Goal: Task Accomplishment & Management: Use online tool/utility

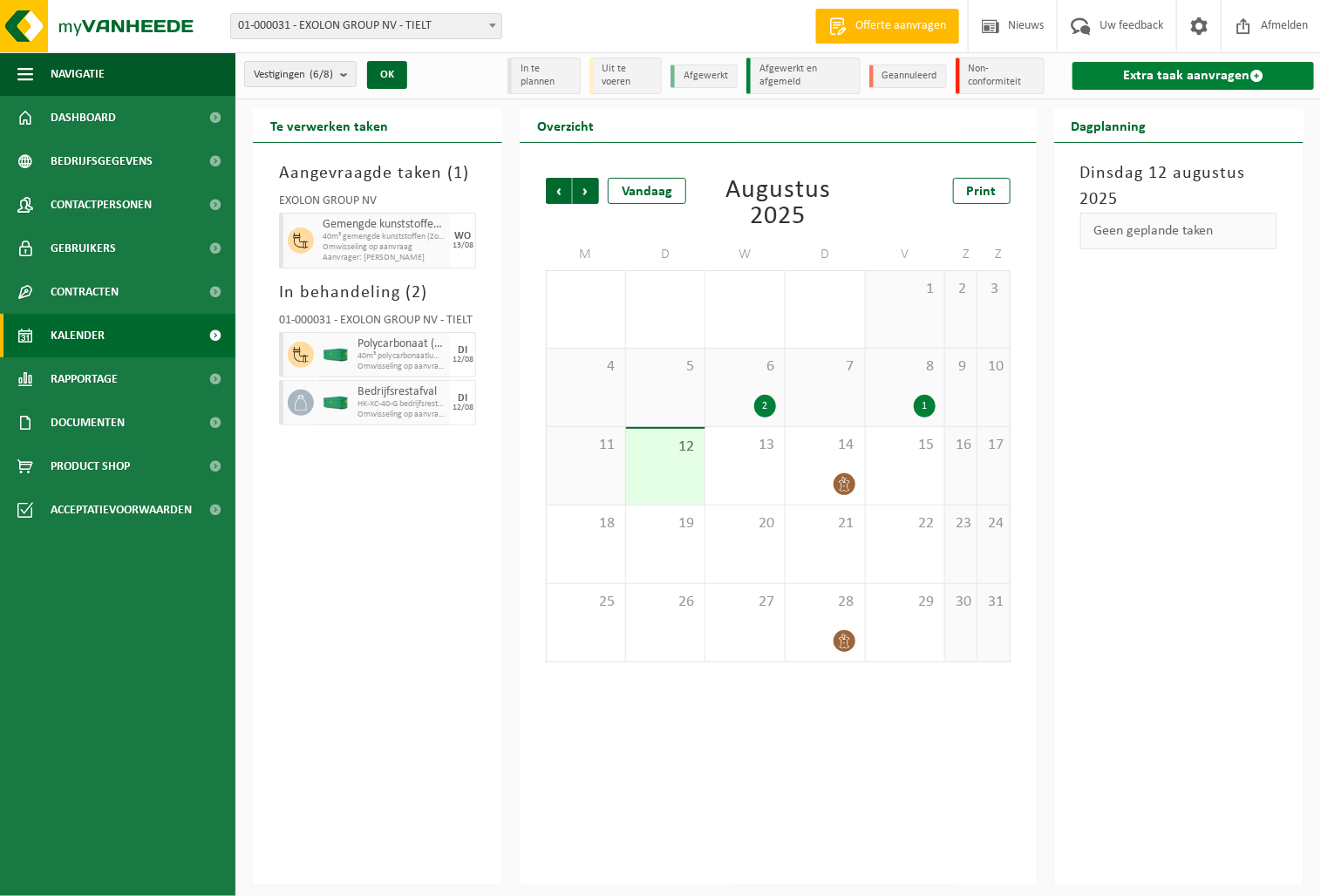
click at [1221, 65] on link "Extra taak aanvragen" at bounding box center [1193, 76] width 242 height 28
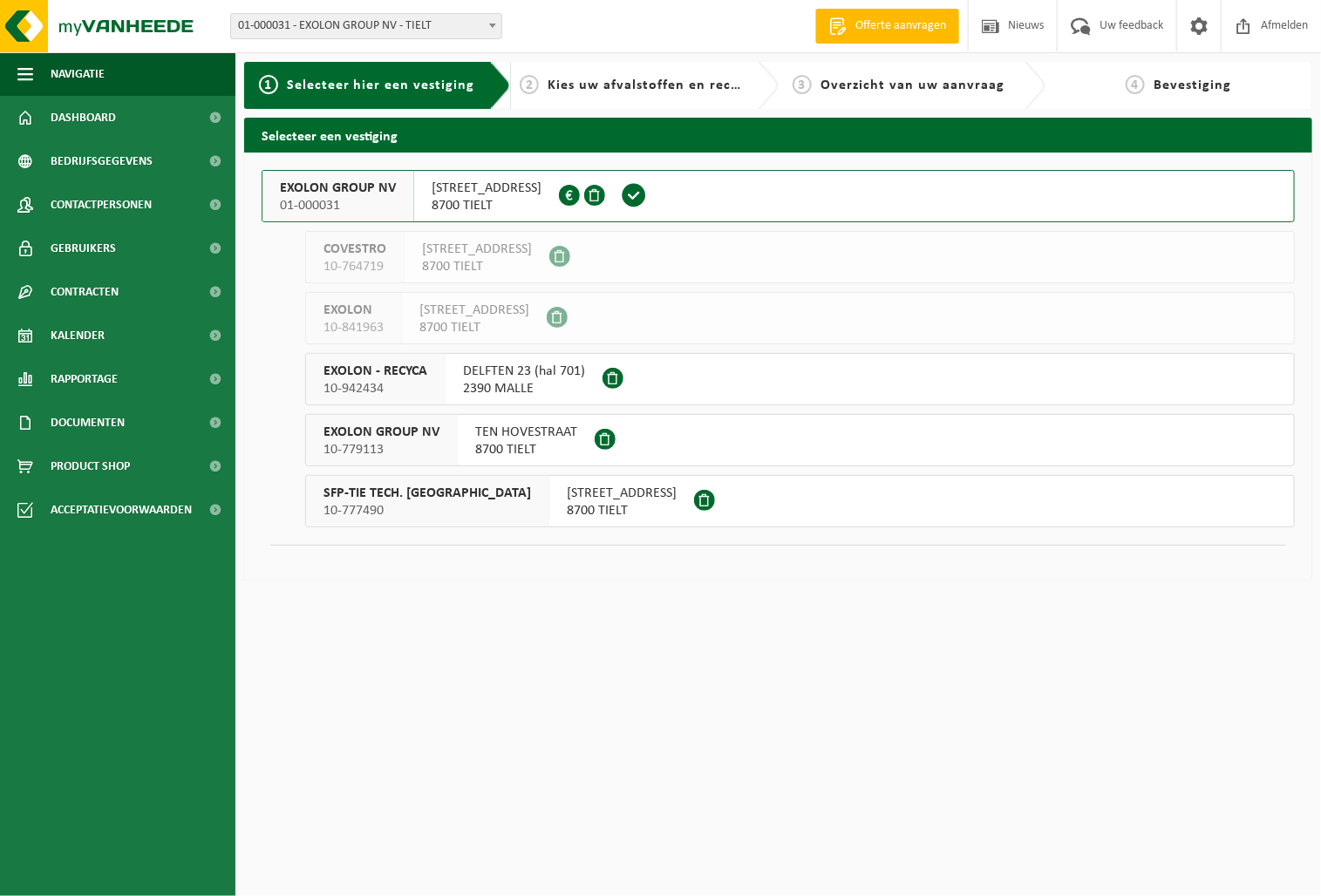
click at [342, 193] on span "EXOLON GROUP NV" at bounding box center [338, 188] width 116 height 17
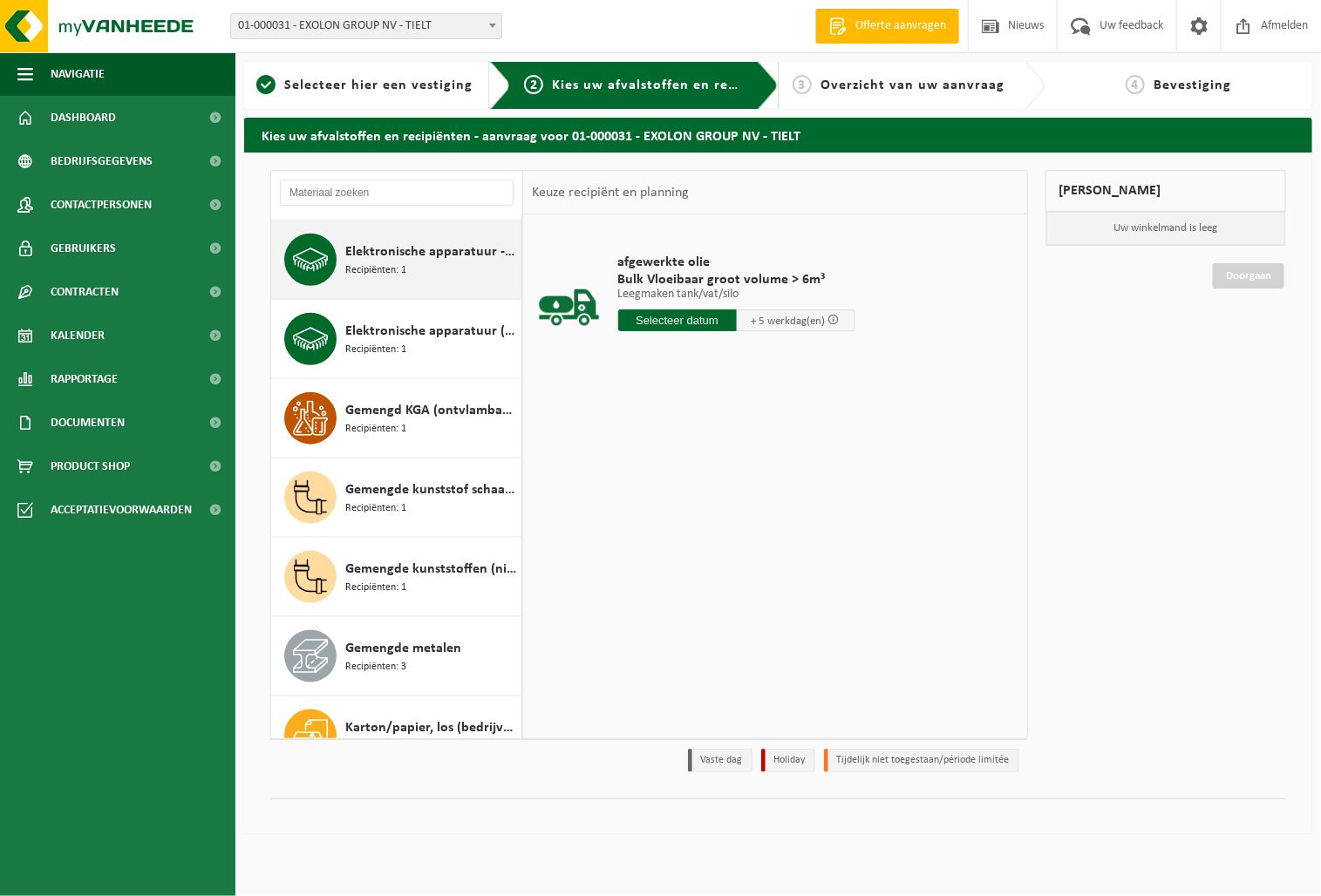
scroll to position [1016, 0]
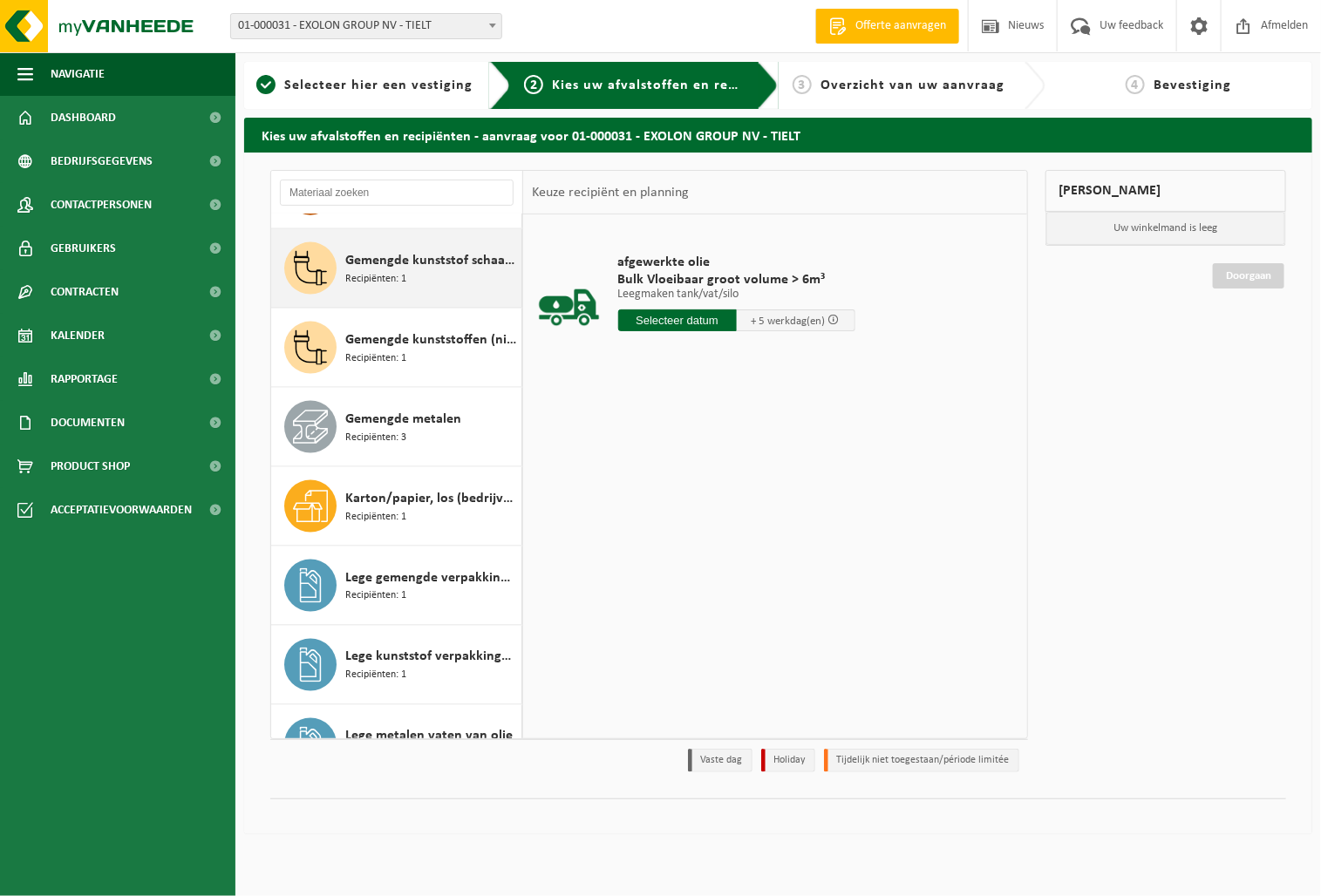
click at [385, 288] on div "Gemengde kunststof schaafsel en krullen Recipiënten: 1" at bounding box center [431, 268] width 172 height 52
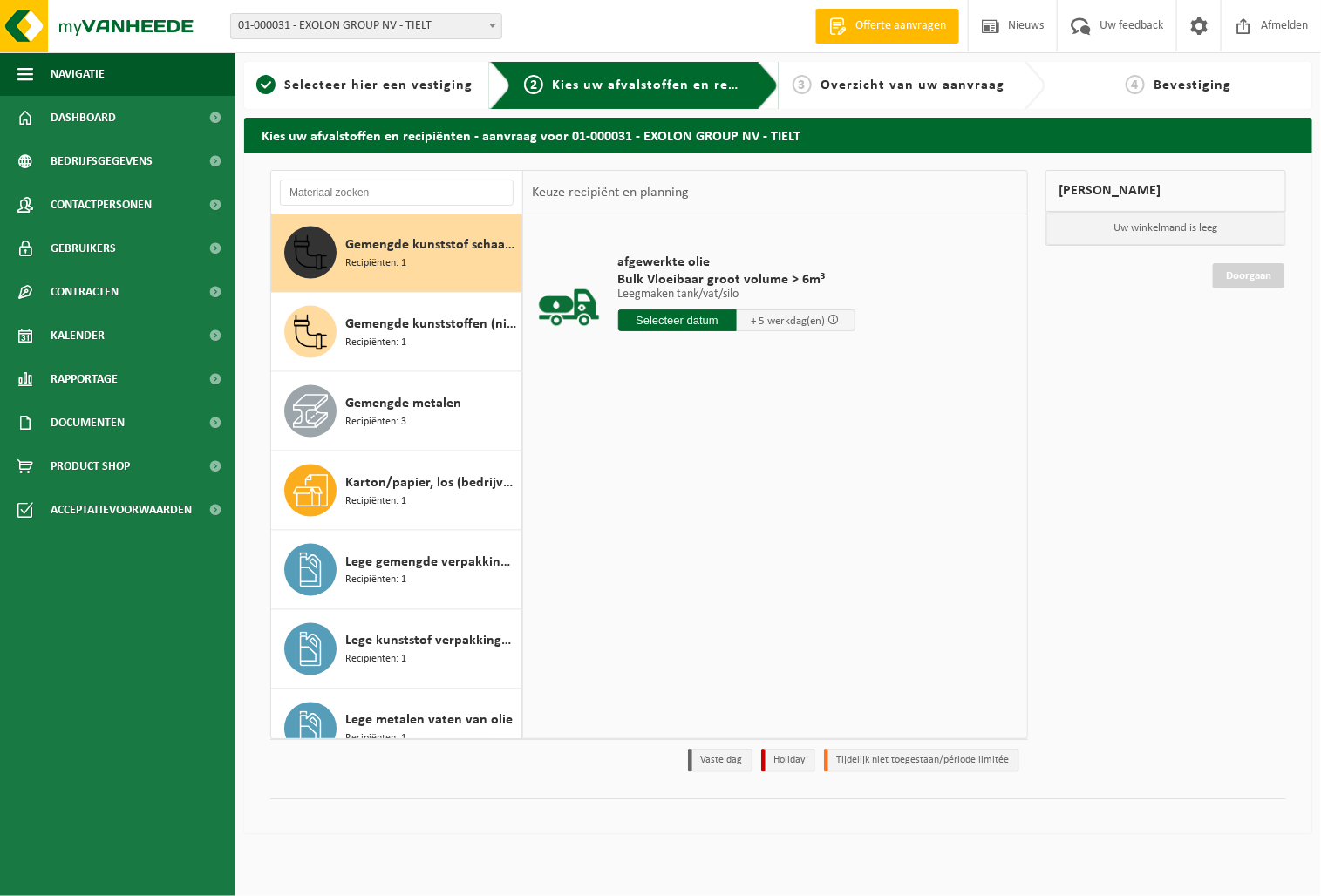
scroll to position [1033, 0]
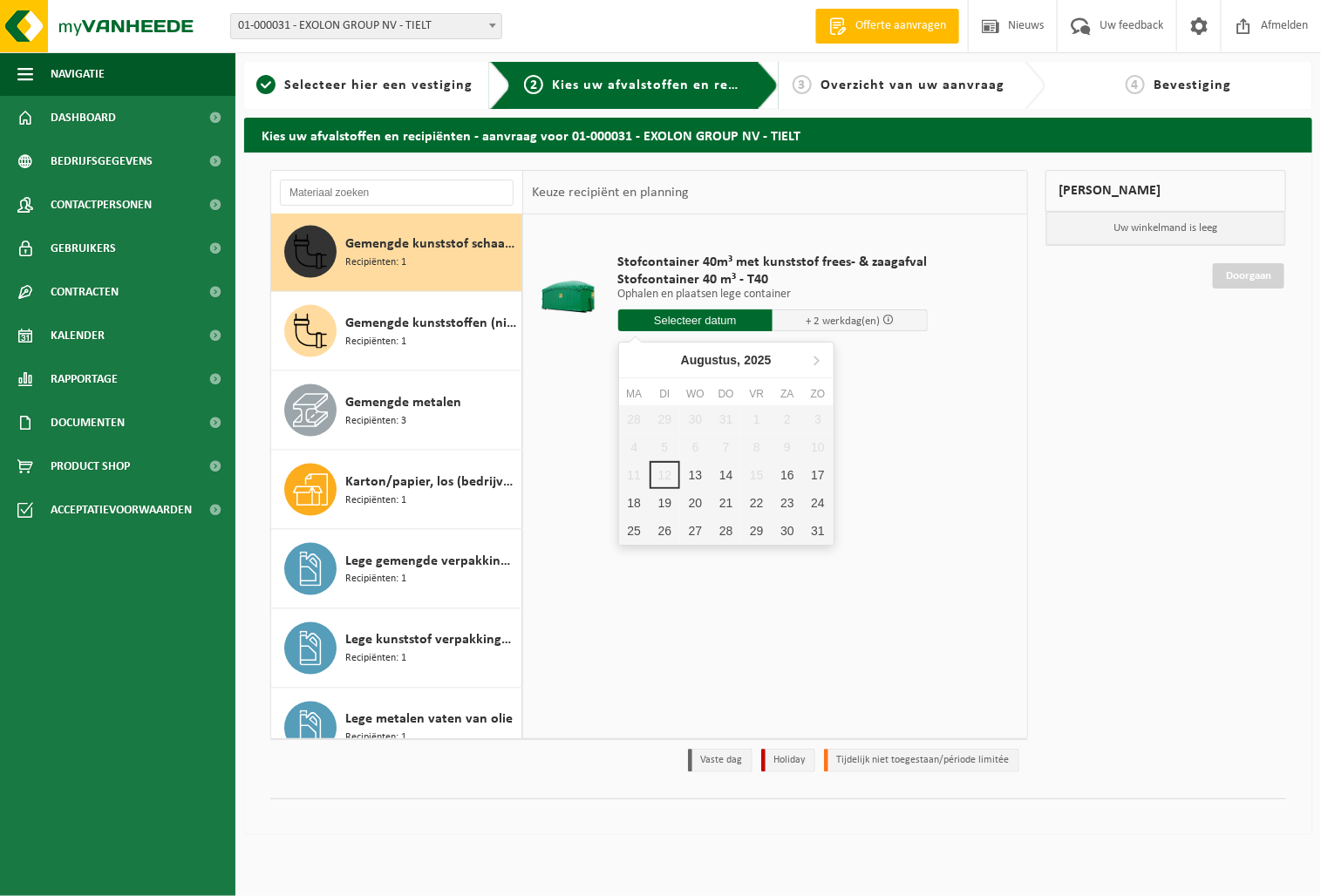
click at [688, 327] on input "text" at bounding box center [696, 320] width 155 height 22
click at [700, 477] on div "13" at bounding box center [695, 474] width 30 height 28
type input "Van [DATE]"
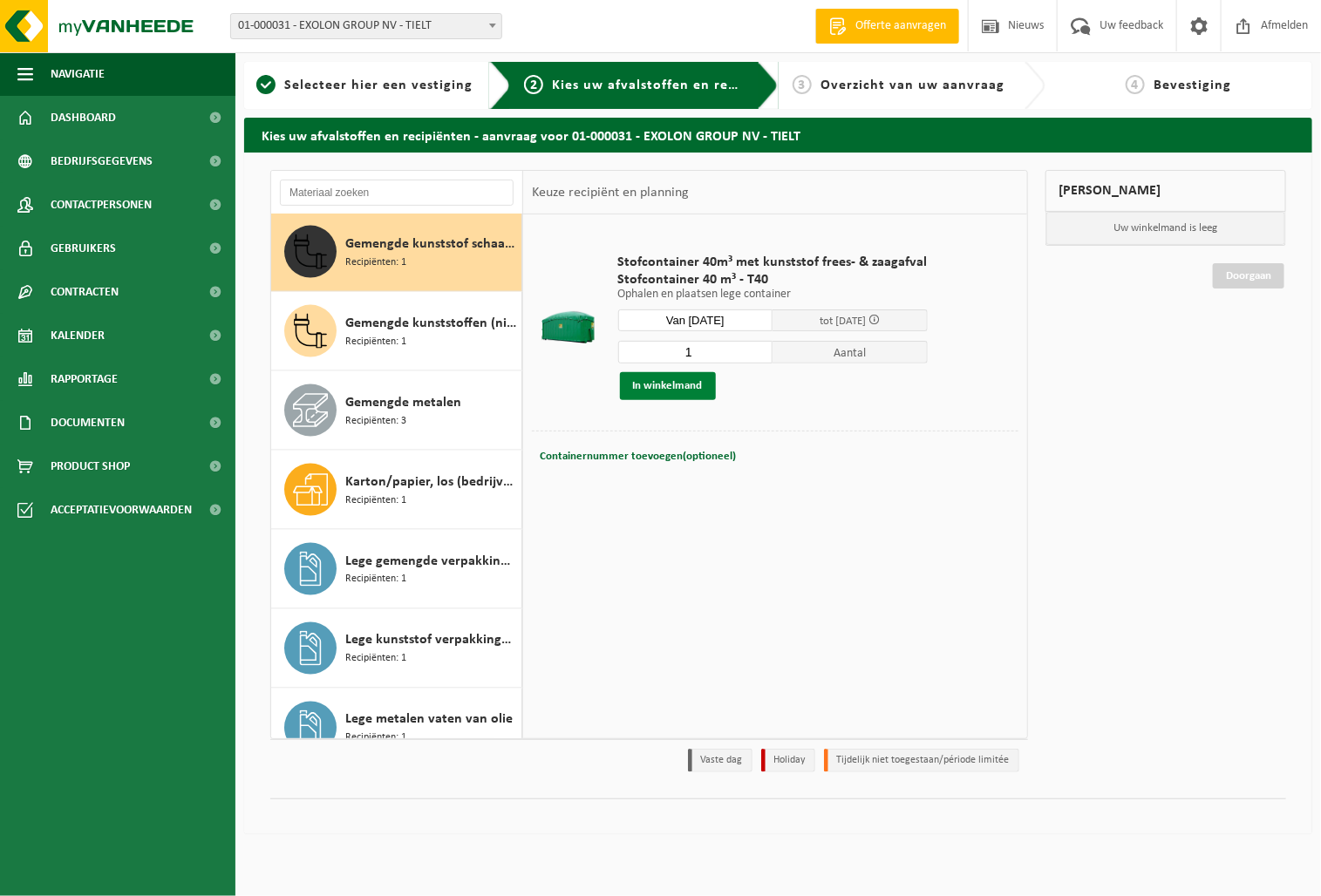
click at [670, 382] on button "In winkelmand" at bounding box center [667, 386] width 96 height 28
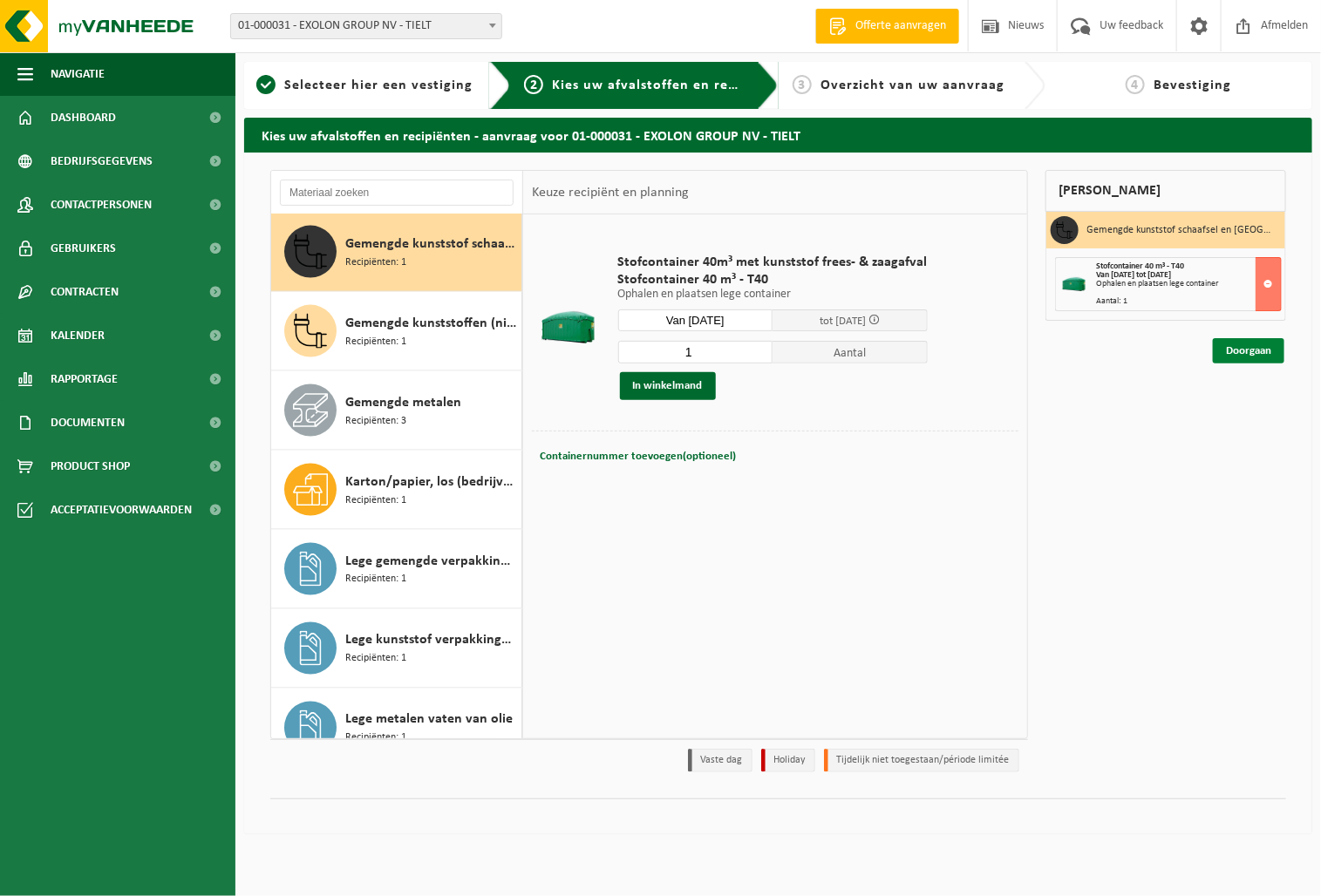
click at [1233, 358] on link "Doorgaan" at bounding box center [1249, 351] width 71 height 26
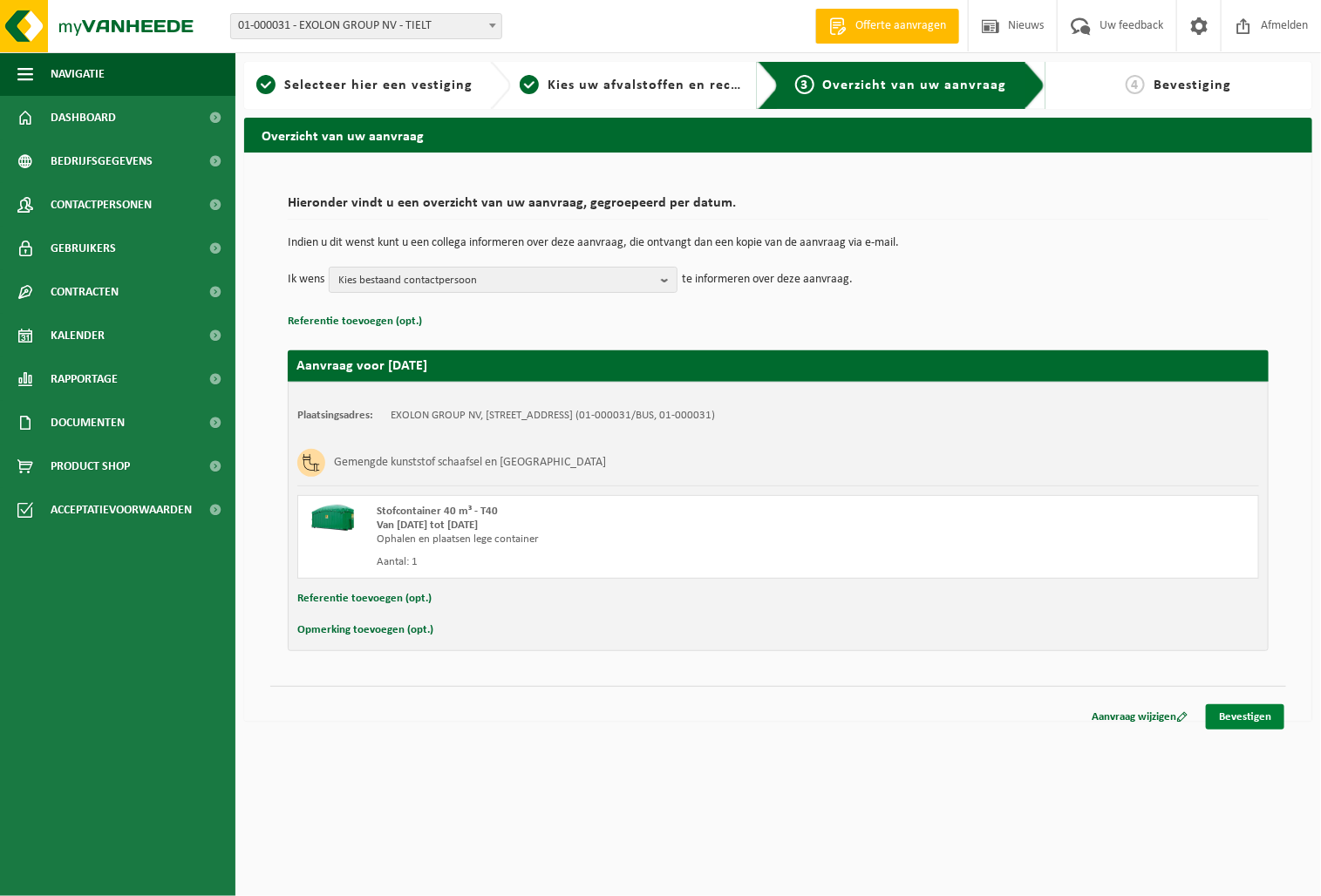
click at [1253, 714] on link "Bevestigen" at bounding box center [1245, 717] width 79 height 26
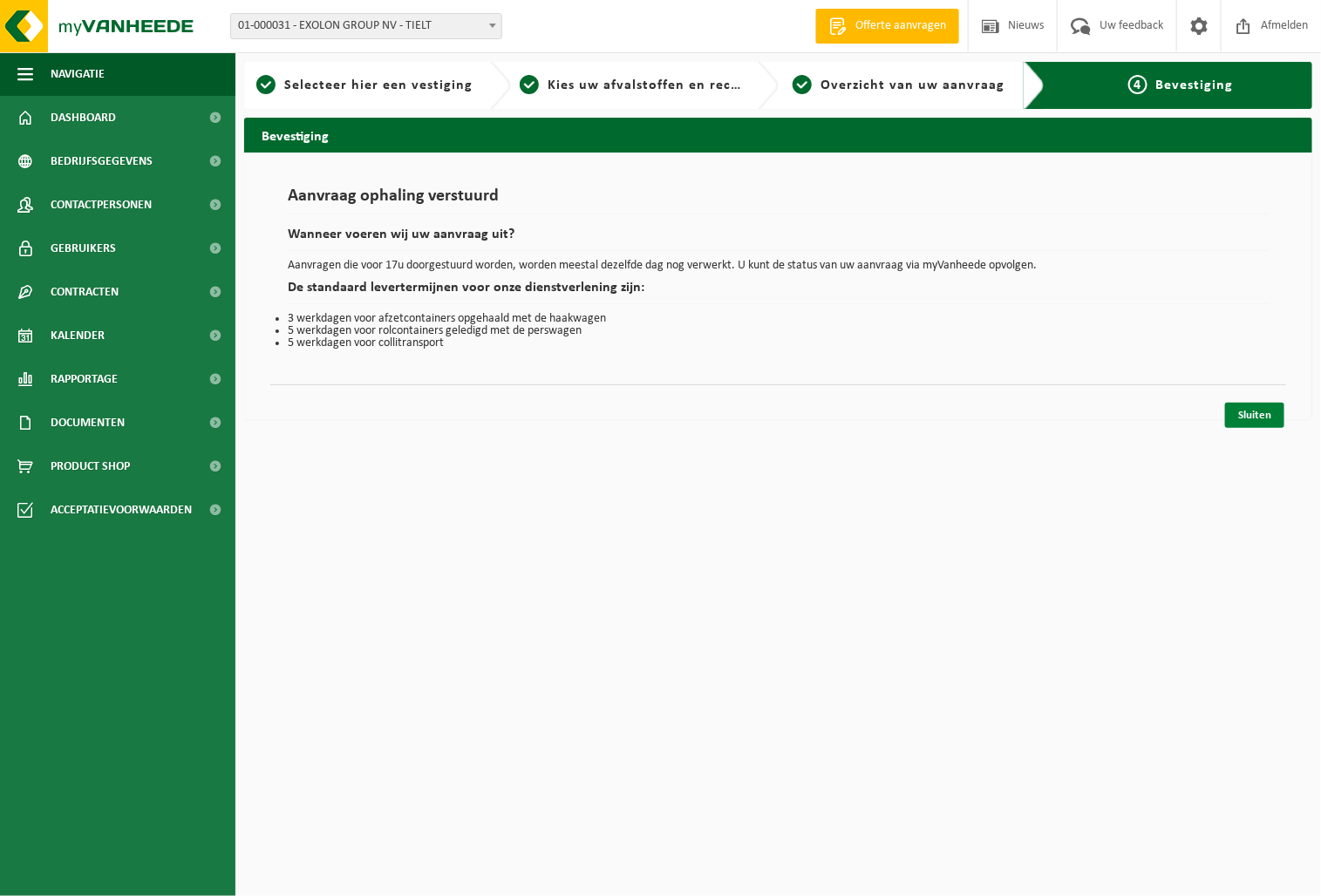
click at [1250, 420] on link "Sluiten" at bounding box center [1254, 415] width 59 height 26
